Goal: Navigation & Orientation: Find specific page/section

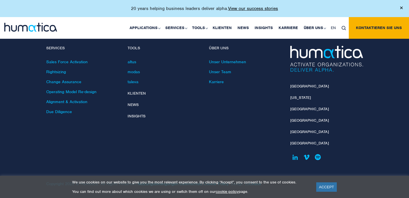
scroll to position [1739, 0]
click at [330, 185] on link "ACCEPT" at bounding box center [326, 187] width 21 height 9
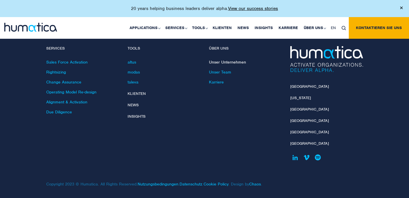
click at [224, 60] on link "Unser Unternehmen" at bounding box center [227, 62] width 37 height 5
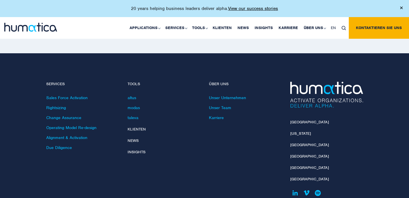
scroll to position [1513, 0]
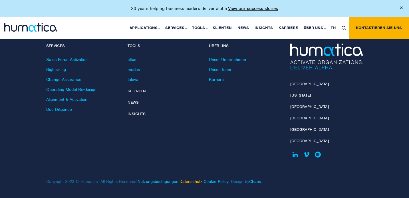
scroll to position [580, 0]
click at [191, 181] on link "Datenschutz" at bounding box center [191, 182] width 23 height 5
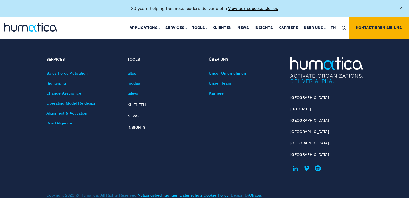
scroll to position [1482, 0]
click at [305, 118] on link "[GEOGRAPHIC_DATA]" at bounding box center [309, 120] width 39 height 5
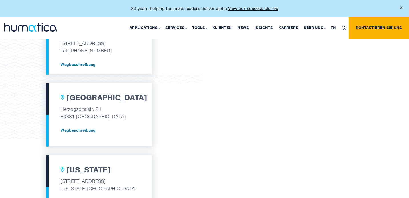
scroll to position [246, 0]
